Goal: Task Accomplishment & Management: Complete application form

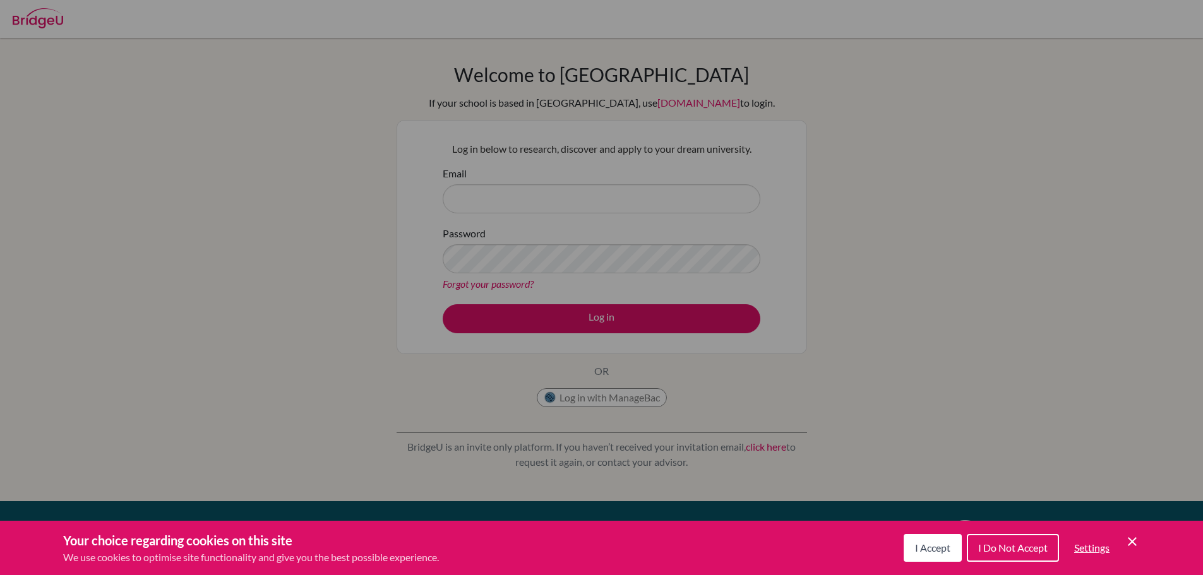
click at [908, 548] on button "I Accept" at bounding box center [933, 548] width 58 height 28
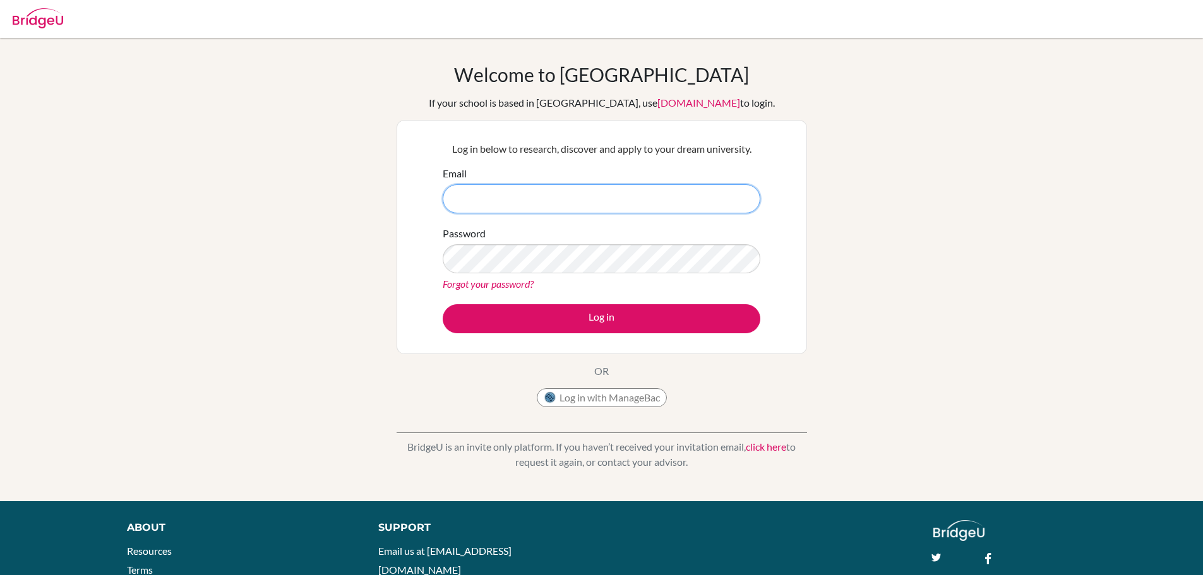
click at [692, 201] on input "Email" at bounding box center [602, 198] width 318 height 29
type input "e.emmanuel@bicbenal-online.com"
click at [443, 304] on button "Log in" at bounding box center [602, 318] width 318 height 29
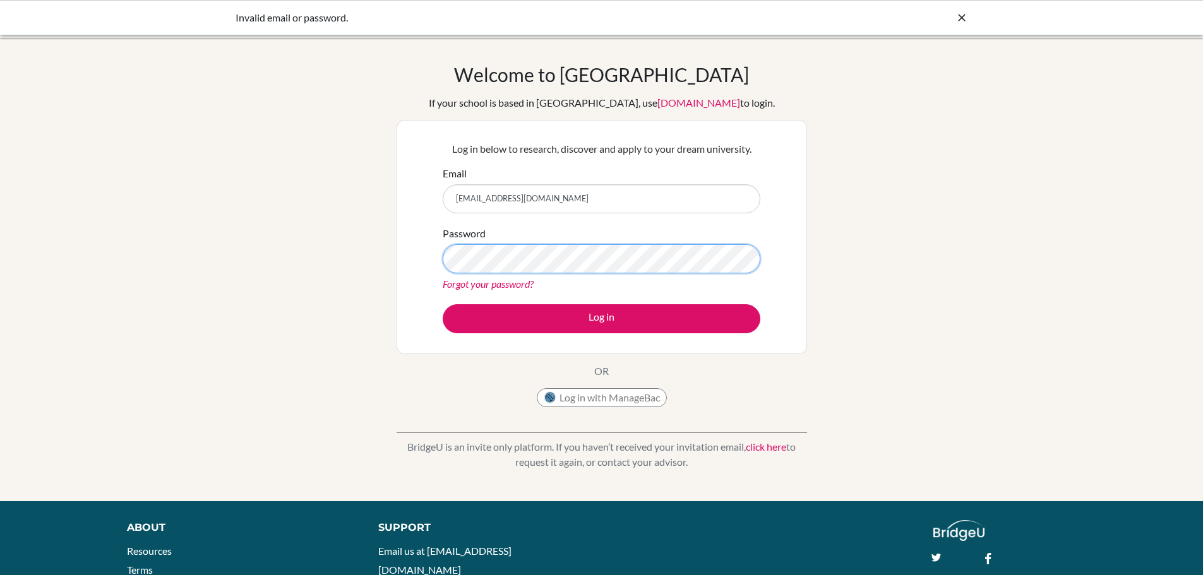
click at [443, 304] on button "Log in" at bounding box center [602, 318] width 318 height 29
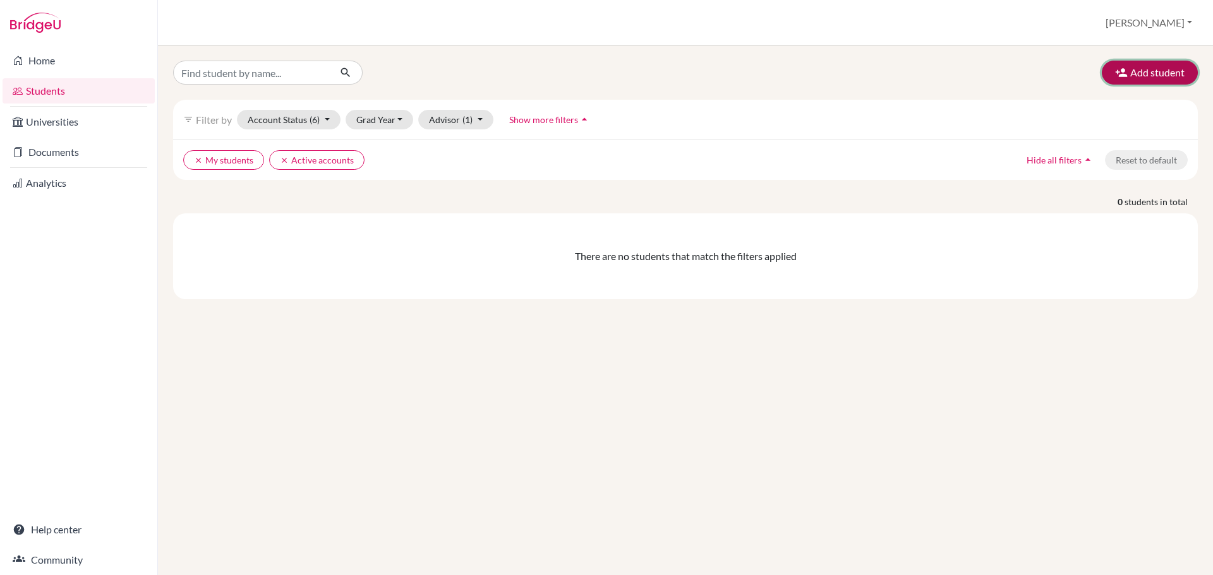
click at [1151, 74] on button "Add student" at bounding box center [1150, 73] width 96 height 24
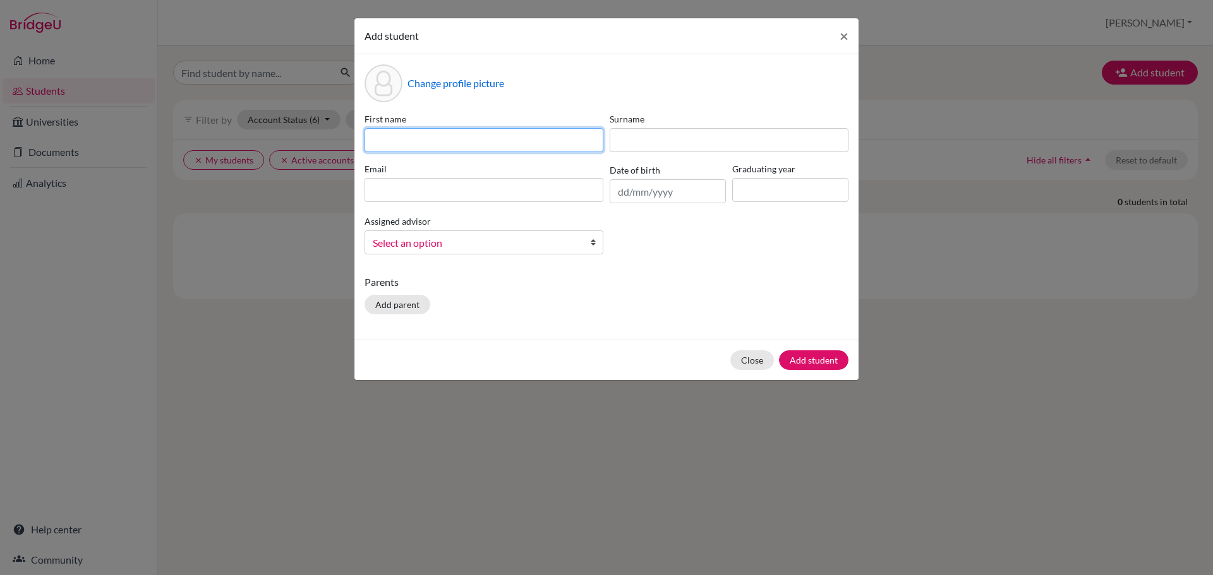
click at [455, 138] on input at bounding box center [483, 140] width 239 height 24
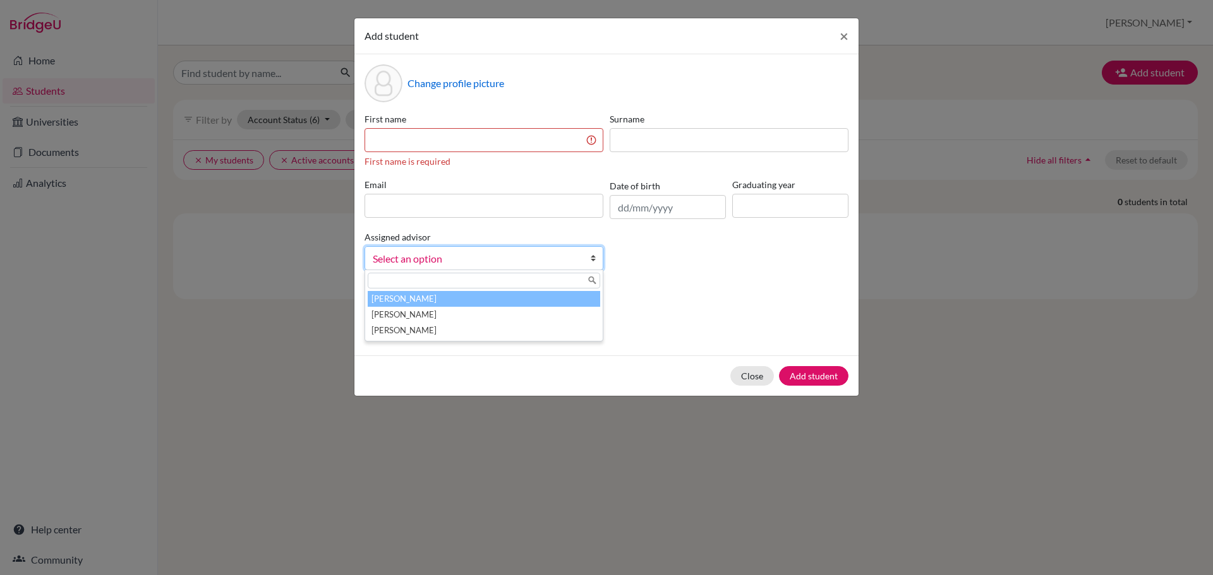
click at [445, 249] on link "Select an option" at bounding box center [483, 258] width 239 height 24
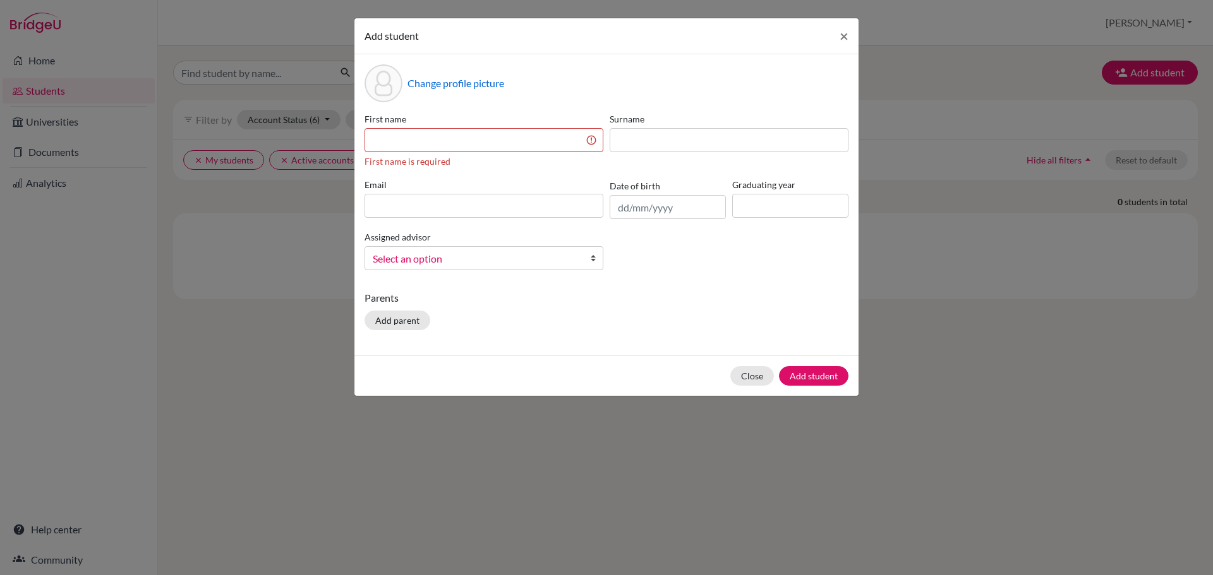
click at [445, 249] on link "Select an option" at bounding box center [483, 258] width 239 height 24
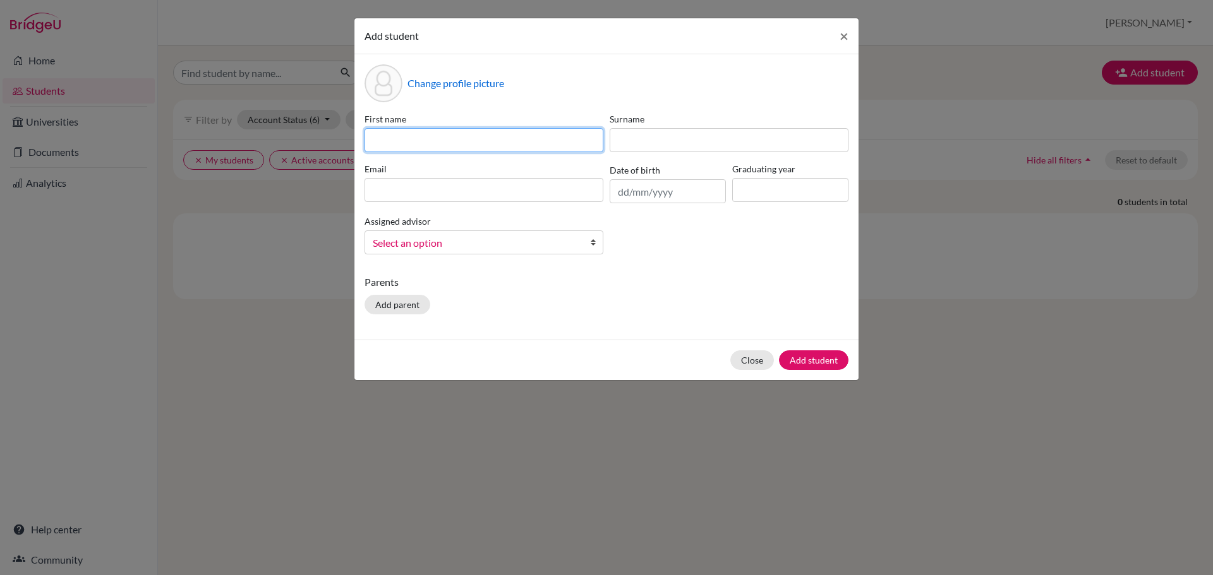
click at [443, 144] on input at bounding box center [483, 140] width 239 height 24
type input "Juan"
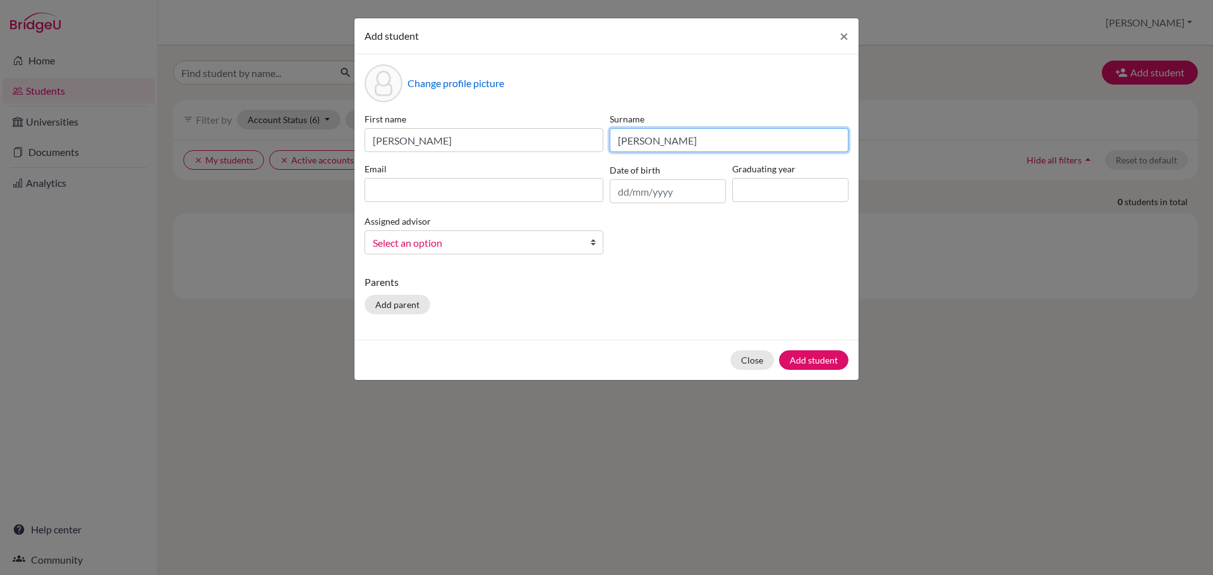
type input "Lopez"
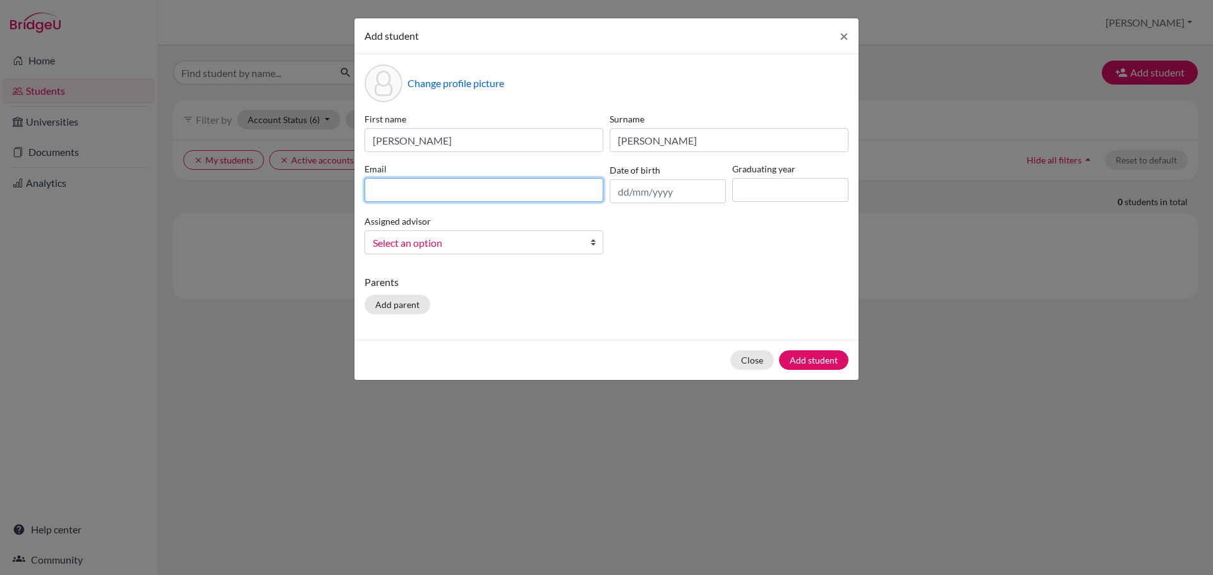
click at [453, 189] on input at bounding box center [483, 190] width 239 height 24
type input "juan.lopeznino@bicbenal-online.com"
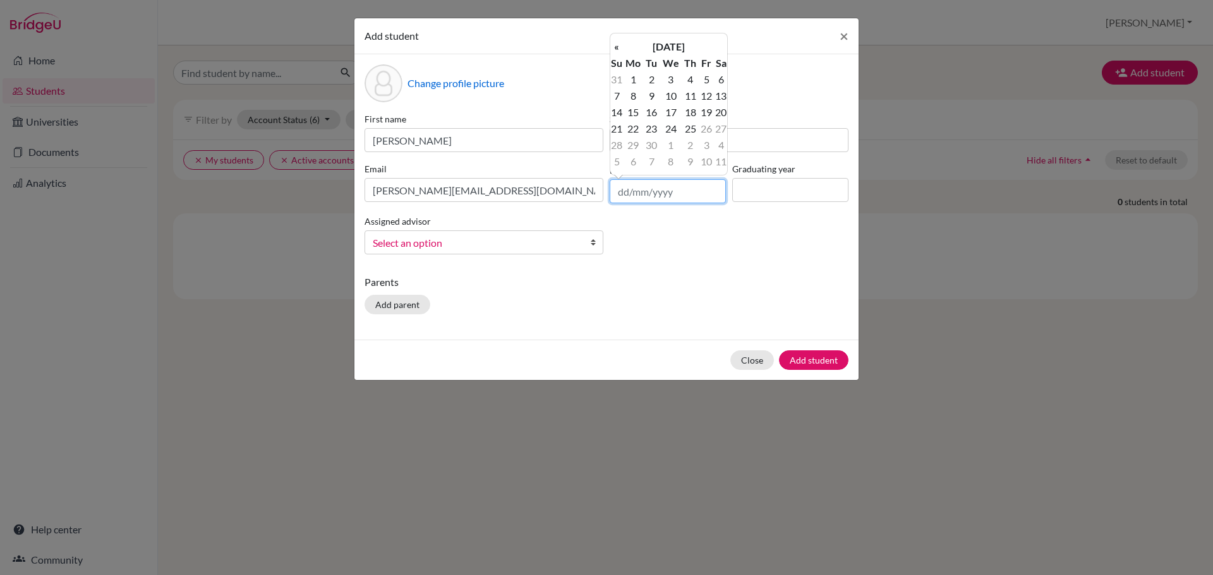
click at [637, 197] on input "text" at bounding box center [667, 191] width 116 height 24
type input "18/09/2008"
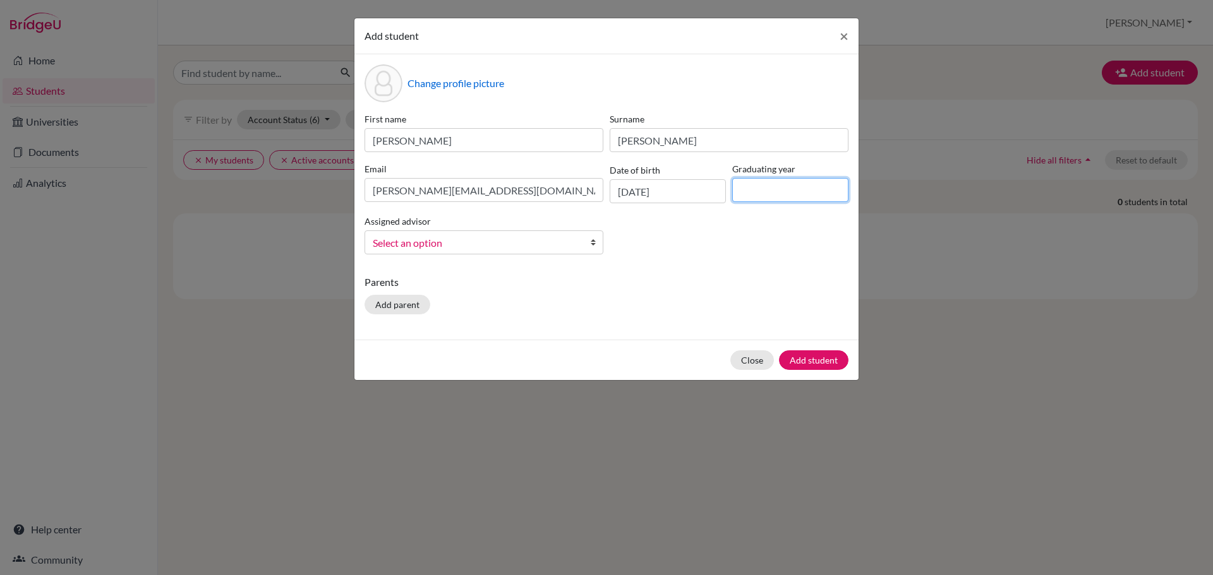
click at [759, 192] on input at bounding box center [790, 190] width 116 height 24
type input "2026"
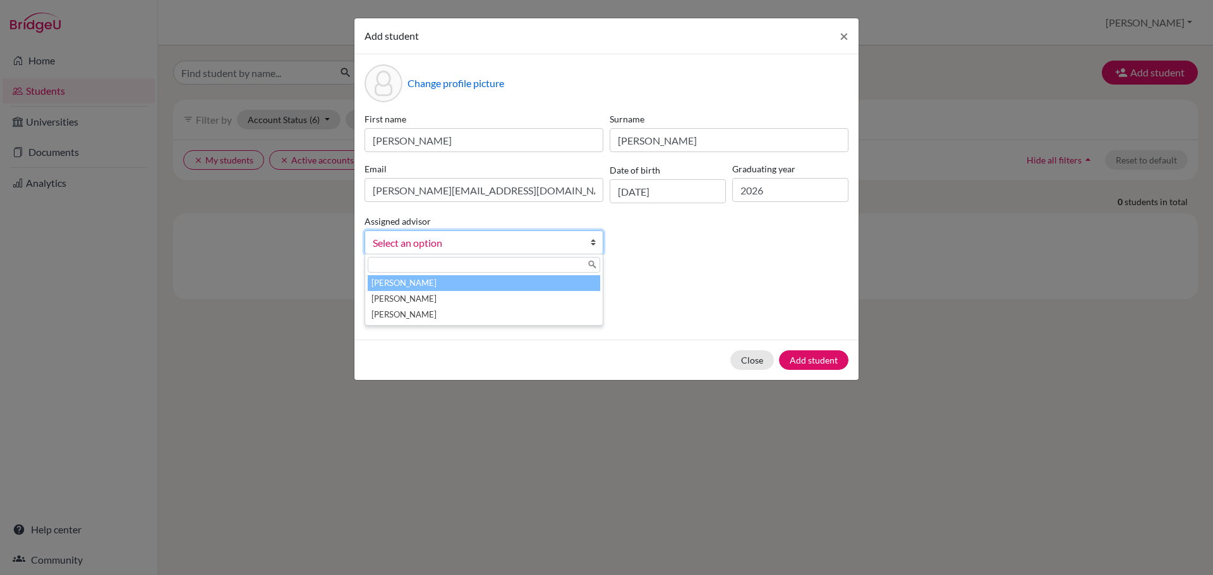
click at [513, 245] on span "Select an option" at bounding box center [476, 243] width 206 height 16
click at [510, 285] on li "Emmanuel, Emily" at bounding box center [484, 283] width 232 height 16
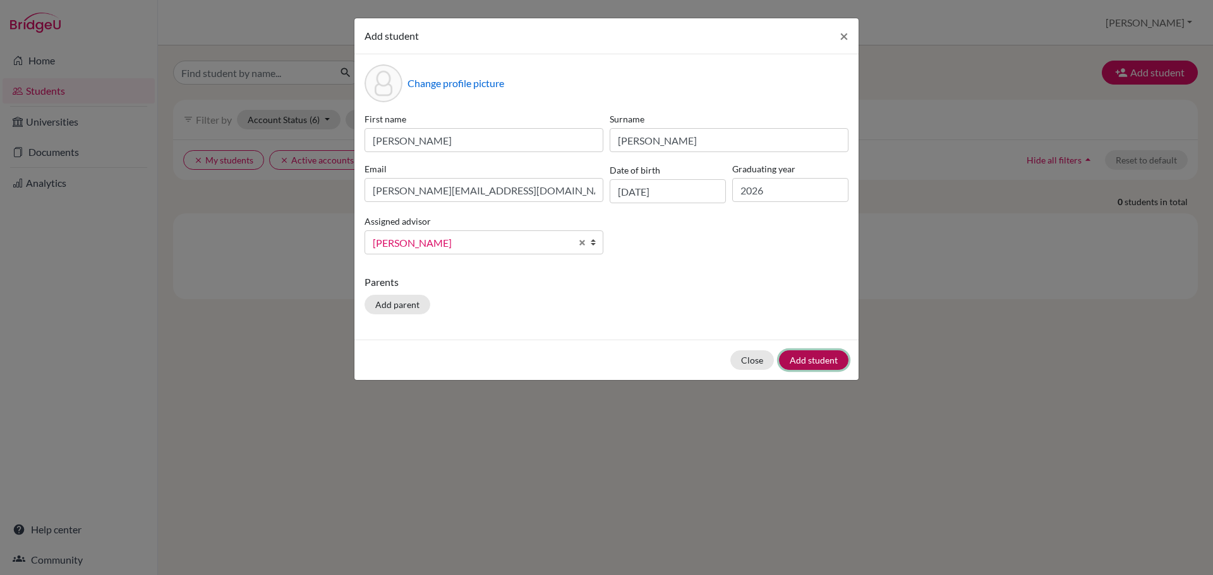
click at [805, 364] on button "Add student" at bounding box center [813, 361] width 69 height 20
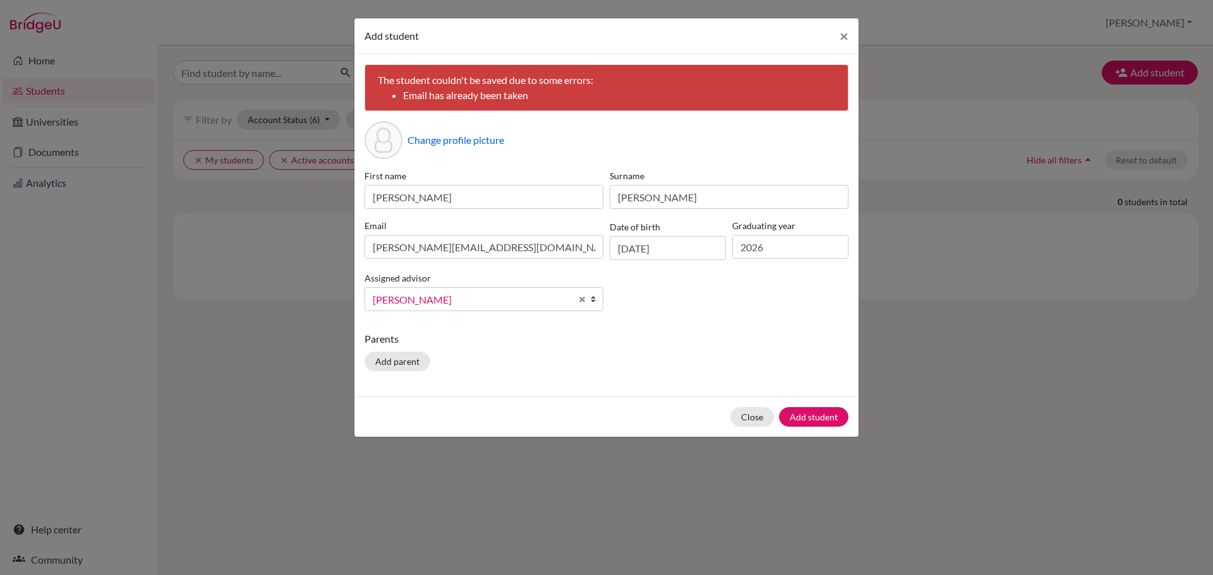
click at [484, 93] on li "Email has already been taken" at bounding box center [619, 95] width 432 height 15
click at [842, 36] on span "×" at bounding box center [843, 36] width 9 height 18
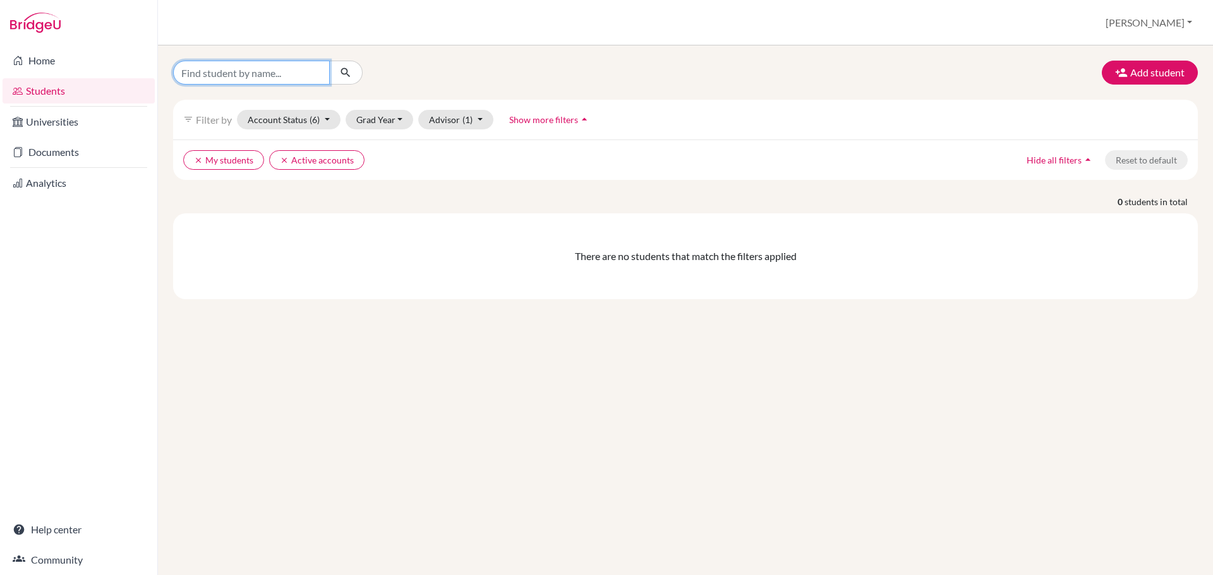
click at [201, 71] on input "Find student by name..." at bounding box center [251, 73] width 157 height 24
type input "l"
type input "juan"
click button "submit" at bounding box center [345, 73] width 33 height 24
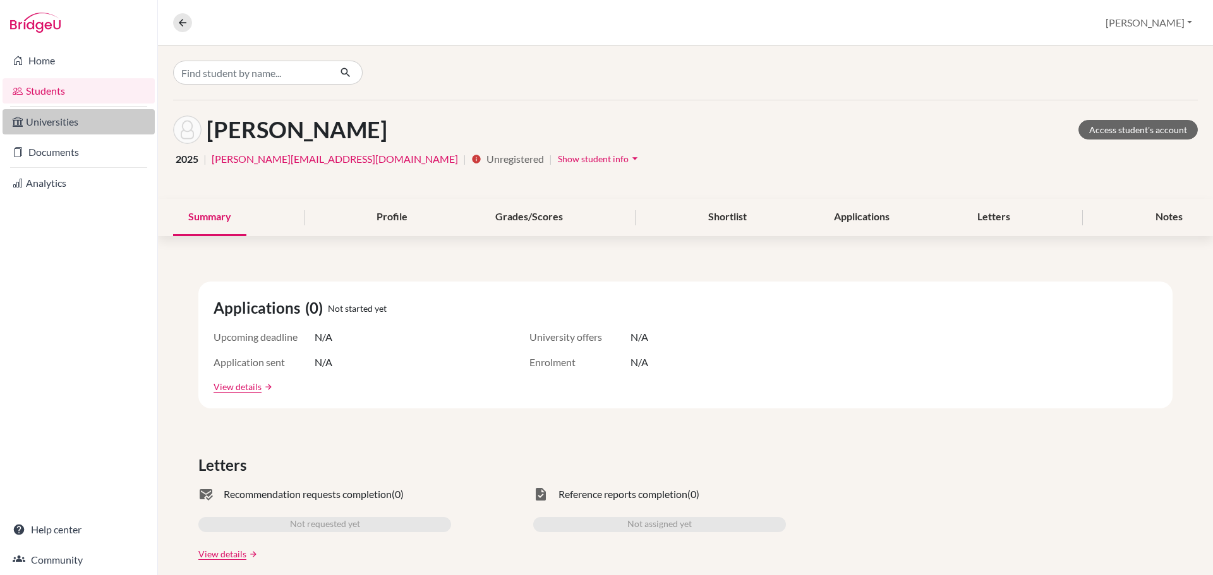
click at [85, 123] on link "Universities" at bounding box center [79, 121] width 152 height 25
click at [486, 160] on span "Unregistered" at bounding box center [514, 159] width 57 height 15
click at [558, 162] on span "Show student info" at bounding box center [593, 158] width 71 height 11
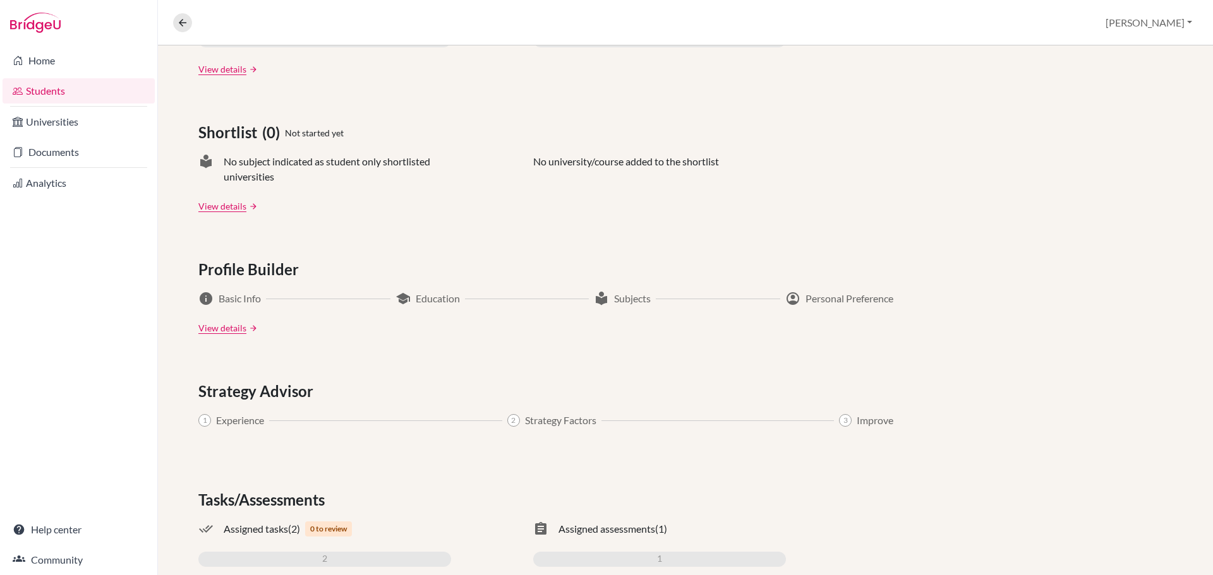
scroll to position [606, 0]
